Goal: Task Accomplishment & Management: Manage account settings

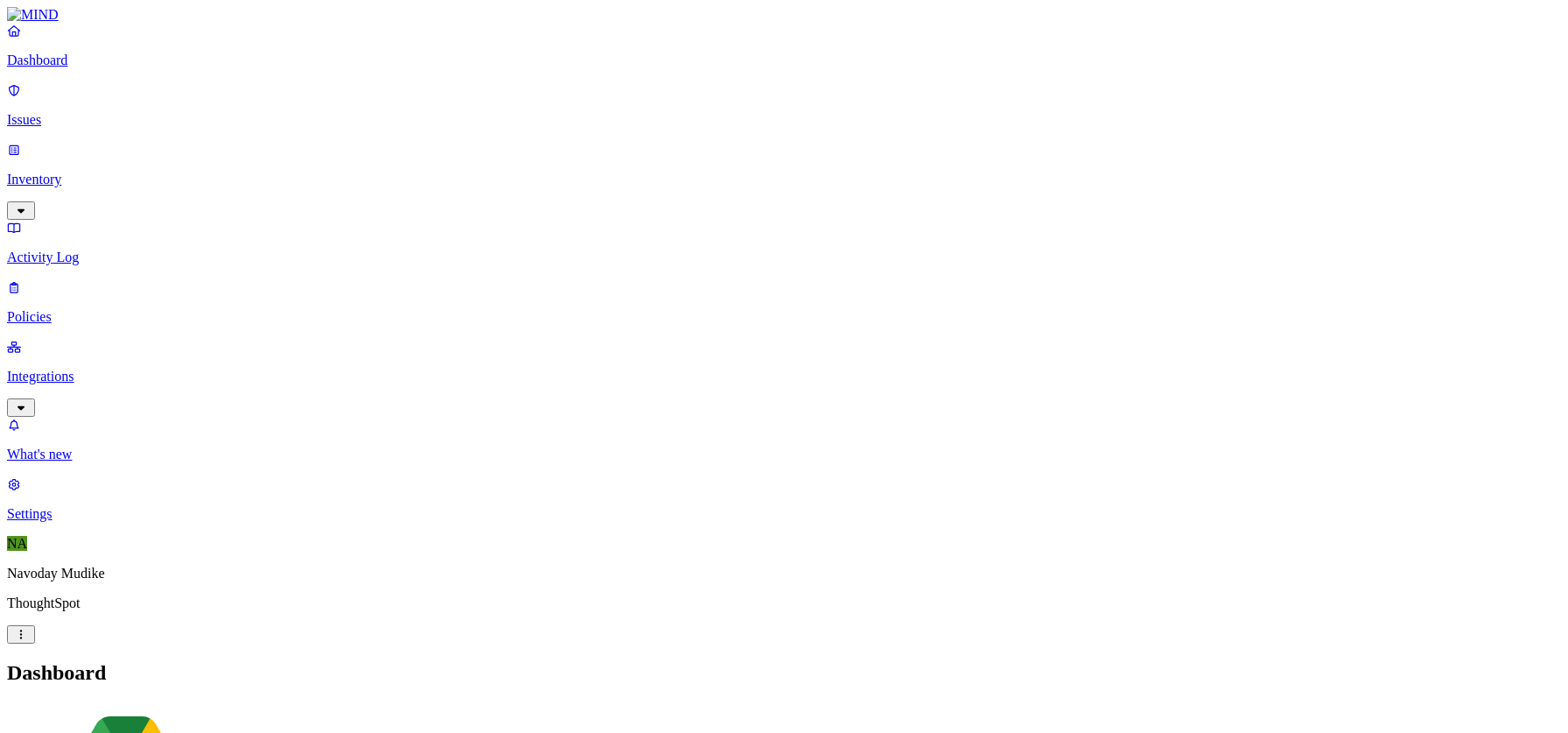
scroll to position [3, 0]
click at [167, 339] on link "Integrations" at bounding box center [784, 376] width 1554 height 75
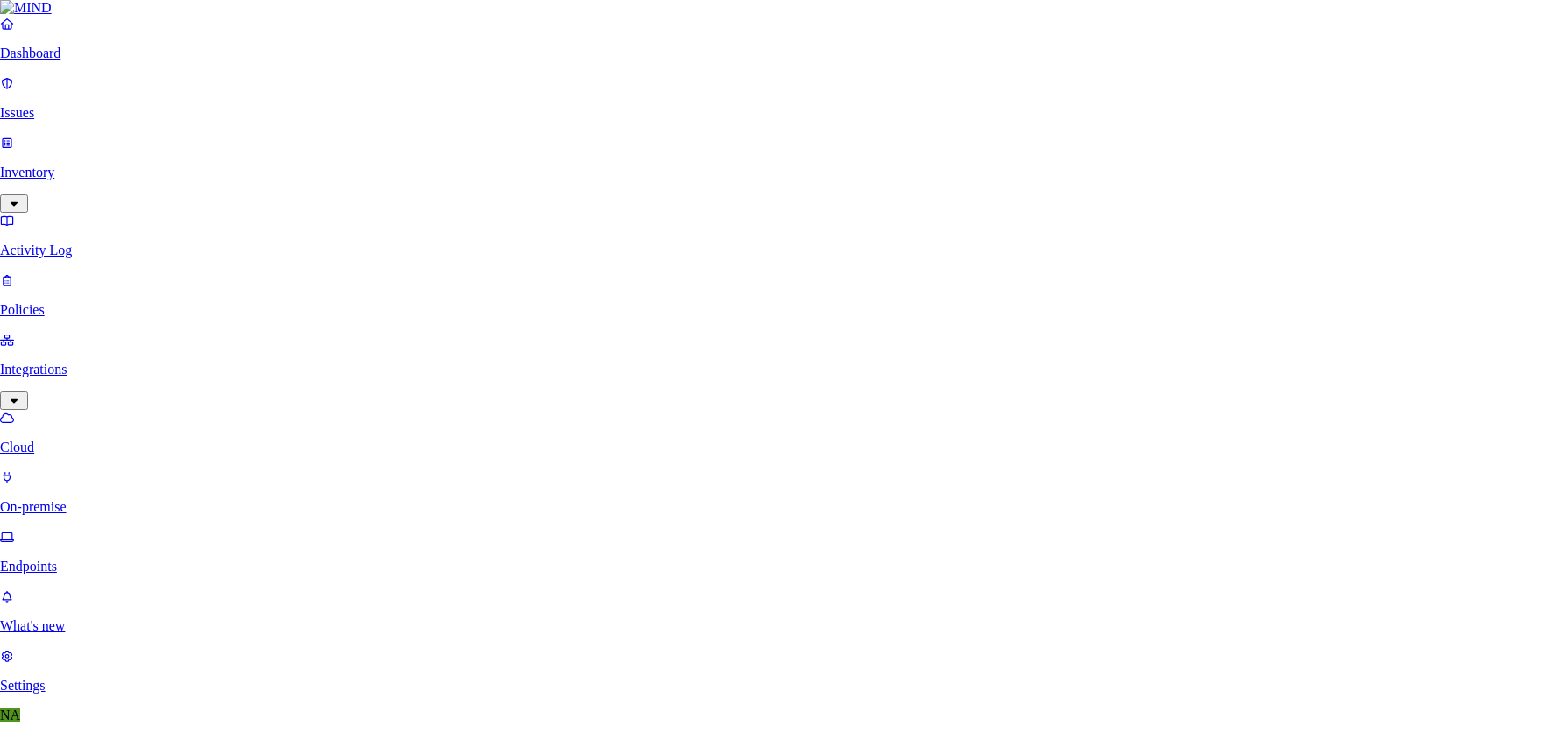
type input "okta"
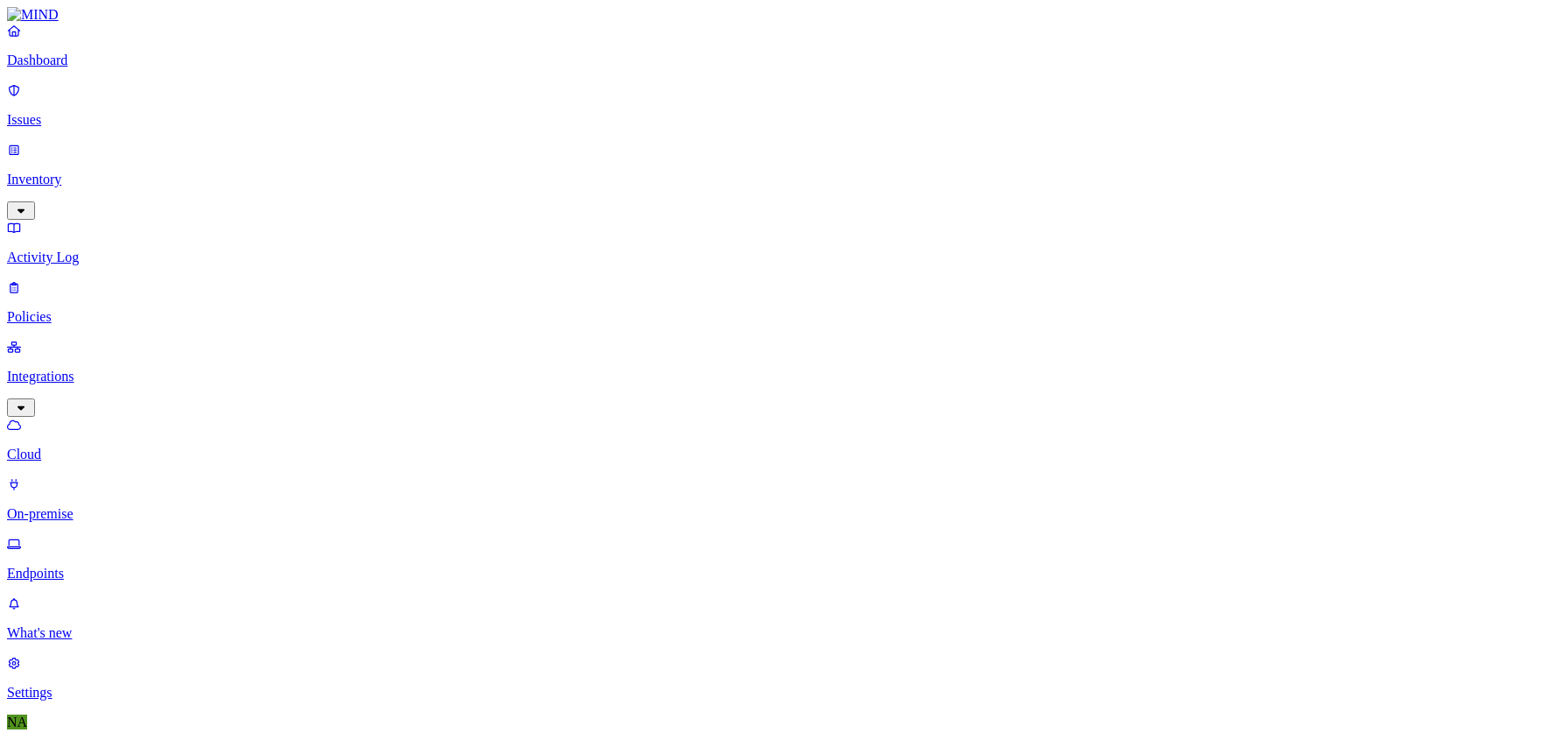
click at [81, 684] on p "Settings" at bounding box center [784, 692] width 1554 height 16
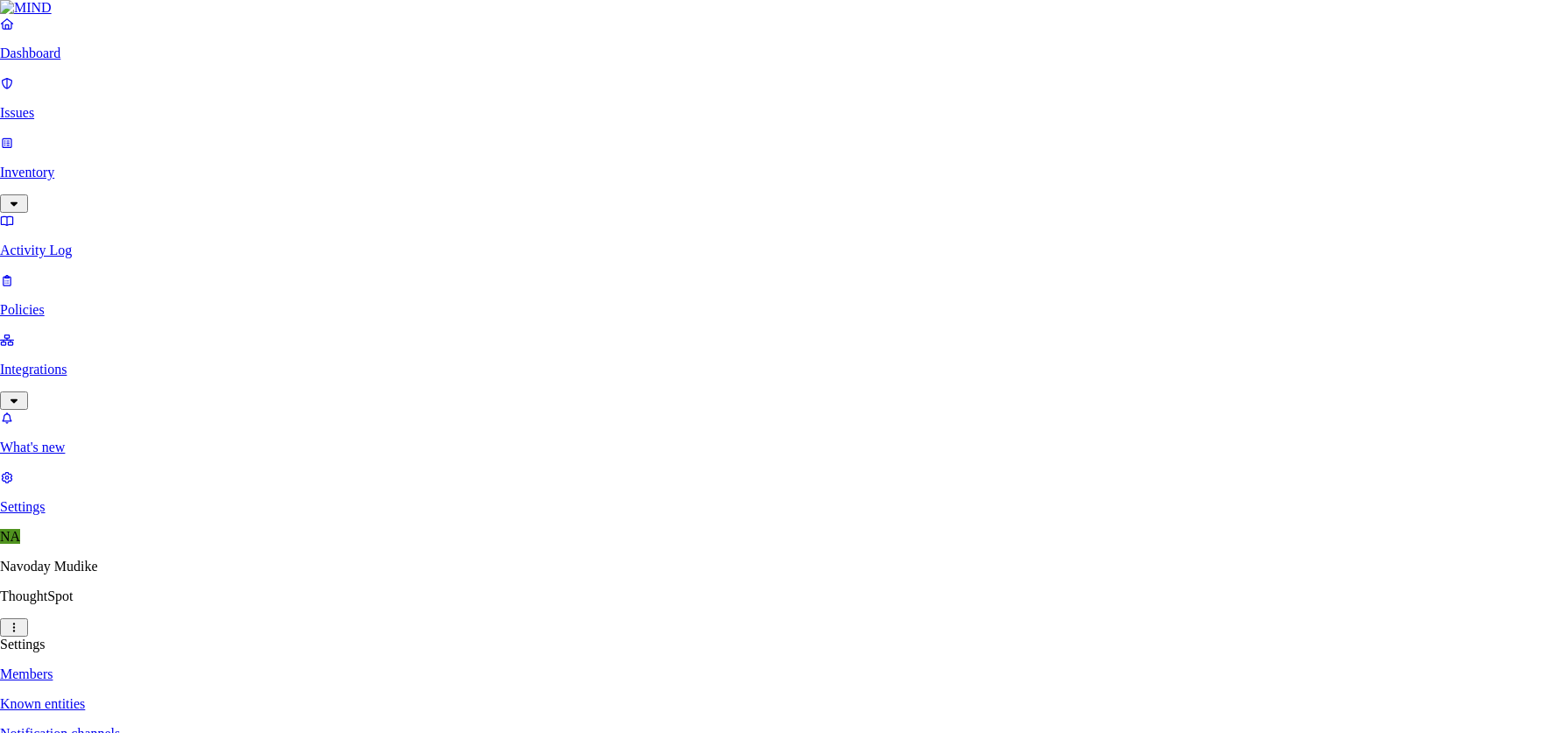
type input "[PERSON_NAME][EMAIL_ADDRESS][DOMAIN_NAME]"
